Goal: Check status

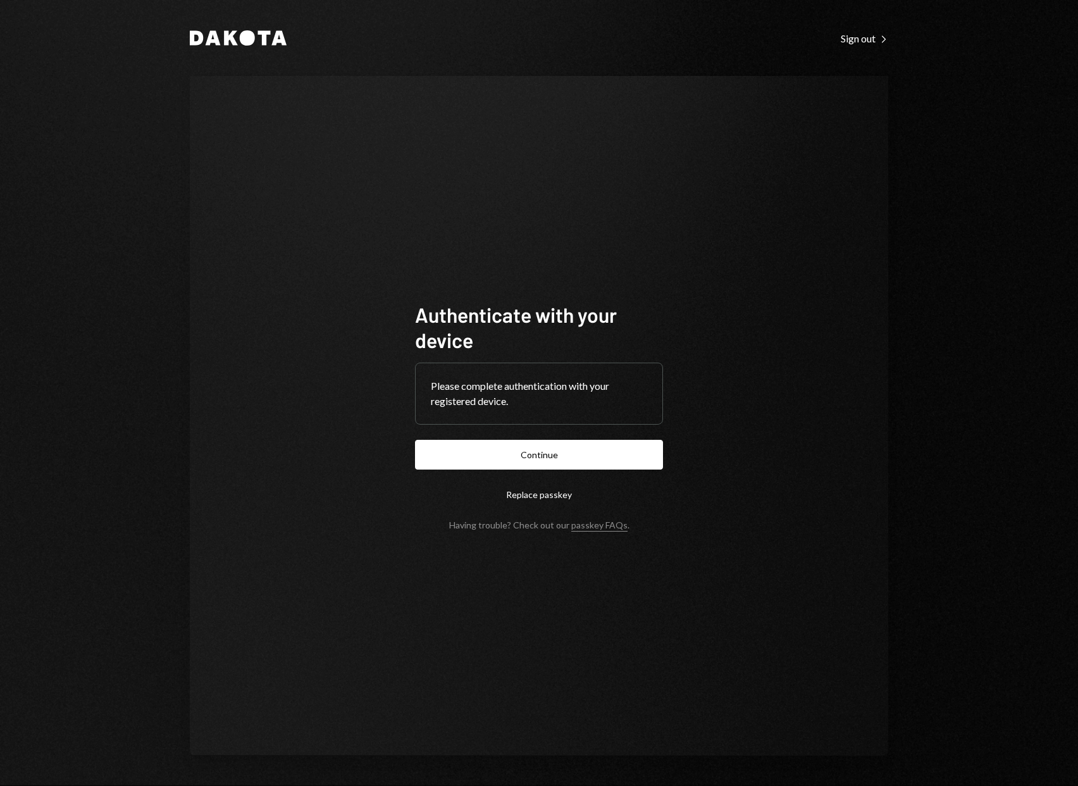
click at [571, 445] on button "Continue" at bounding box center [539, 455] width 248 height 30
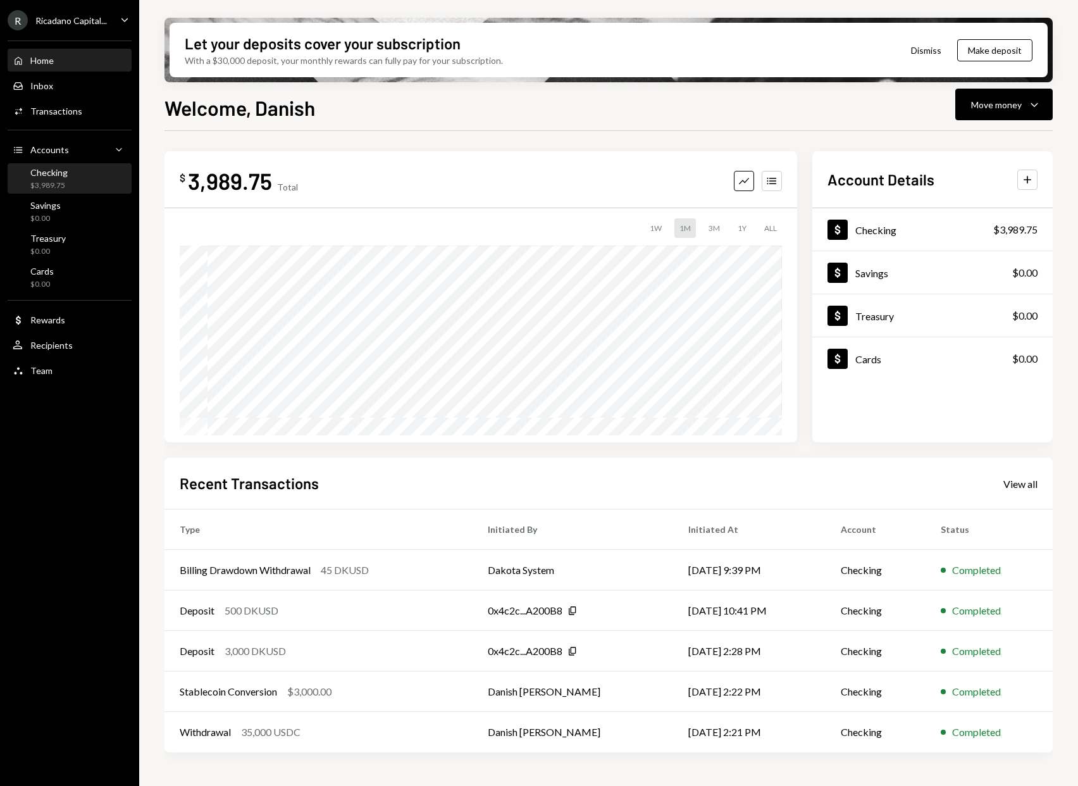
click at [69, 180] on div "Checking $3,989.75" at bounding box center [70, 179] width 114 height 24
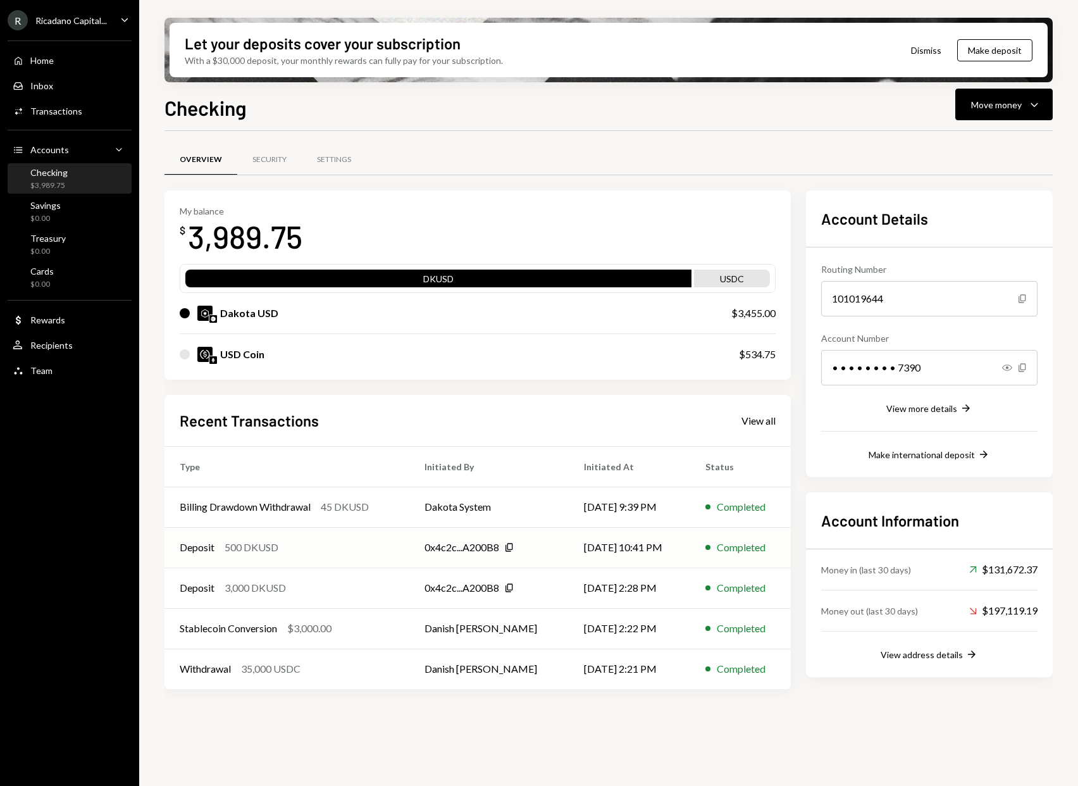
click at [403, 542] on td "Deposit 500 DKUSD" at bounding box center [286, 547] width 245 height 40
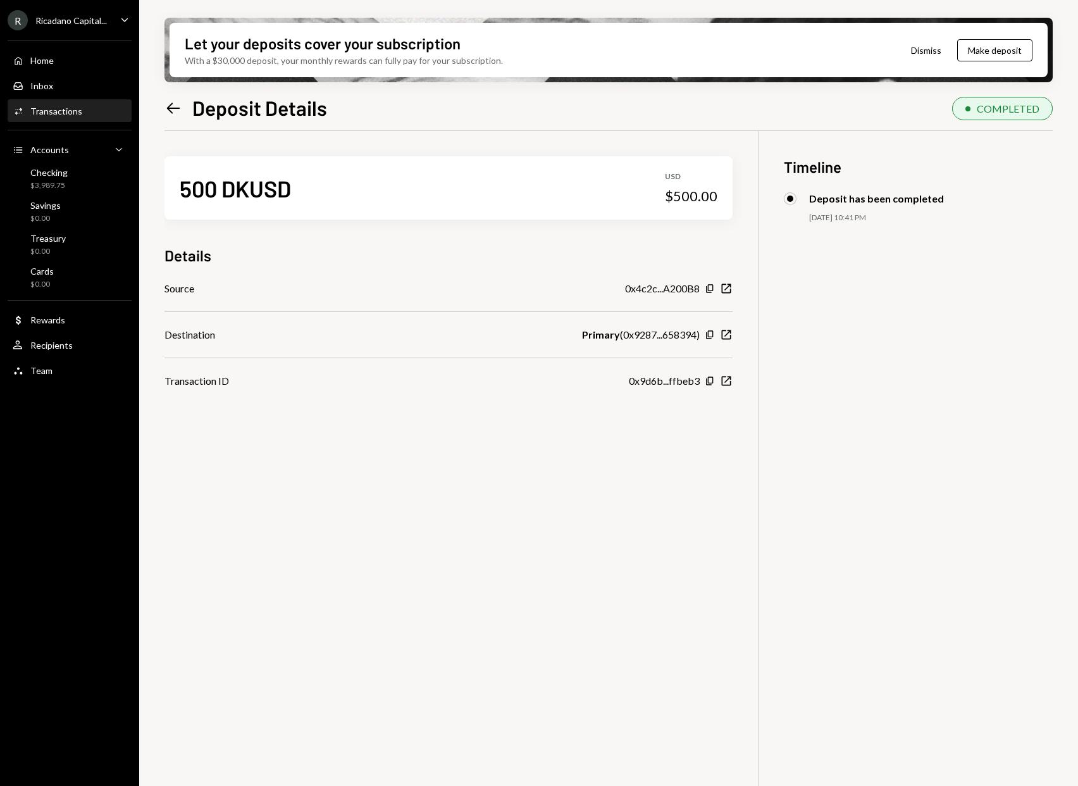
click at [173, 108] on icon at bounding box center [173, 107] width 13 height 11
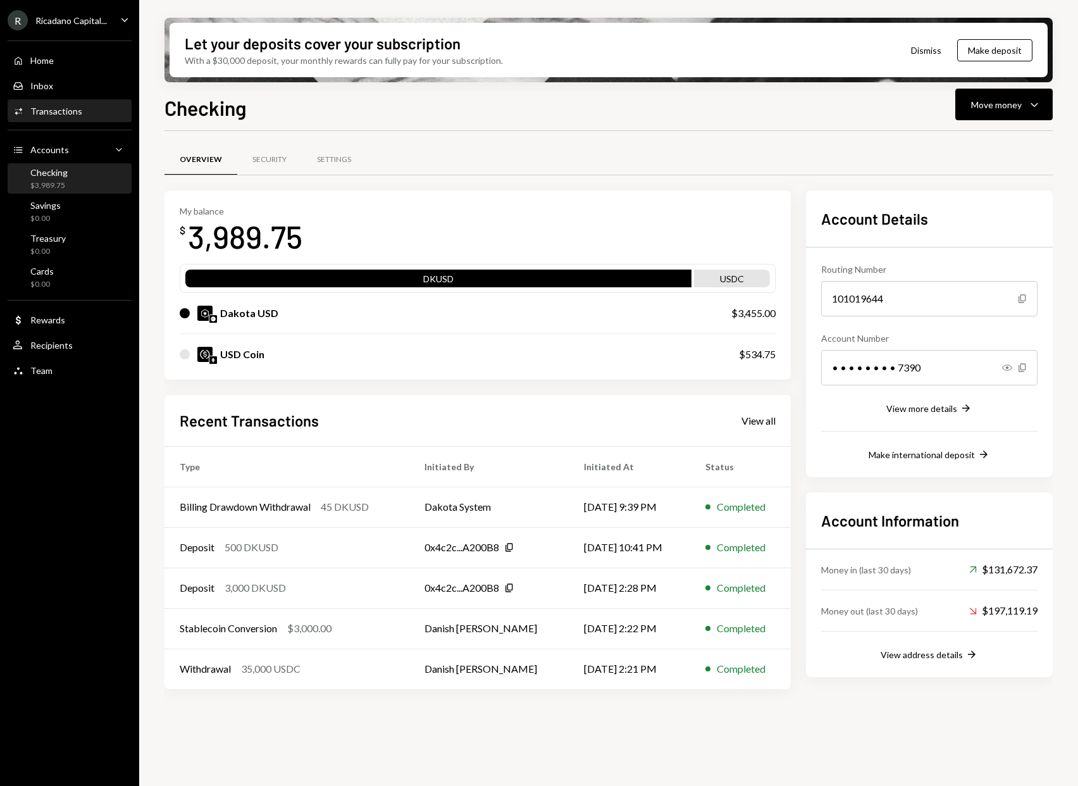
click at [90, 106] on div "Activities Transactions" at bounding box center [70, 111] width 114 height 11
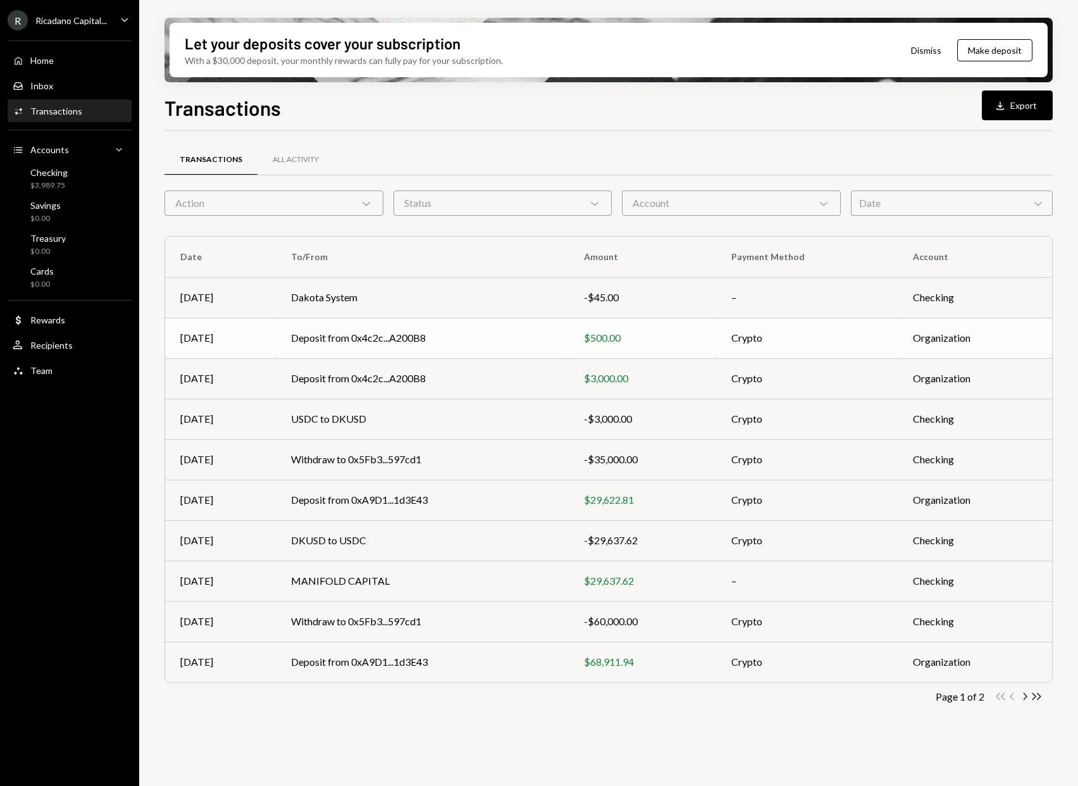
click at [975, 347] on td "Organization" at bounding box center [975, 338] width 154 height 40
